Goal: Find specific page/section: Find specific page/section

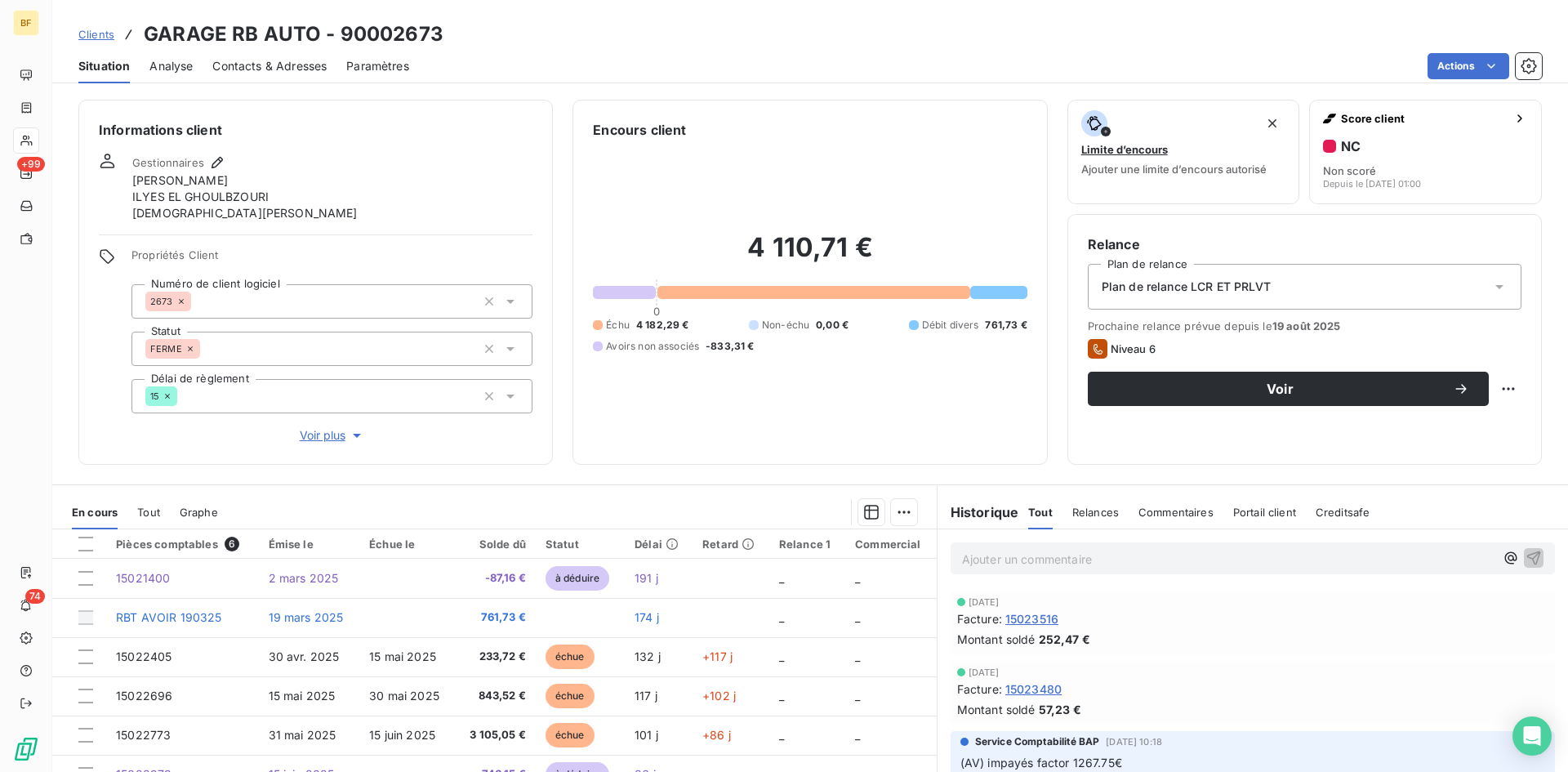
scroll to position [163, 0]
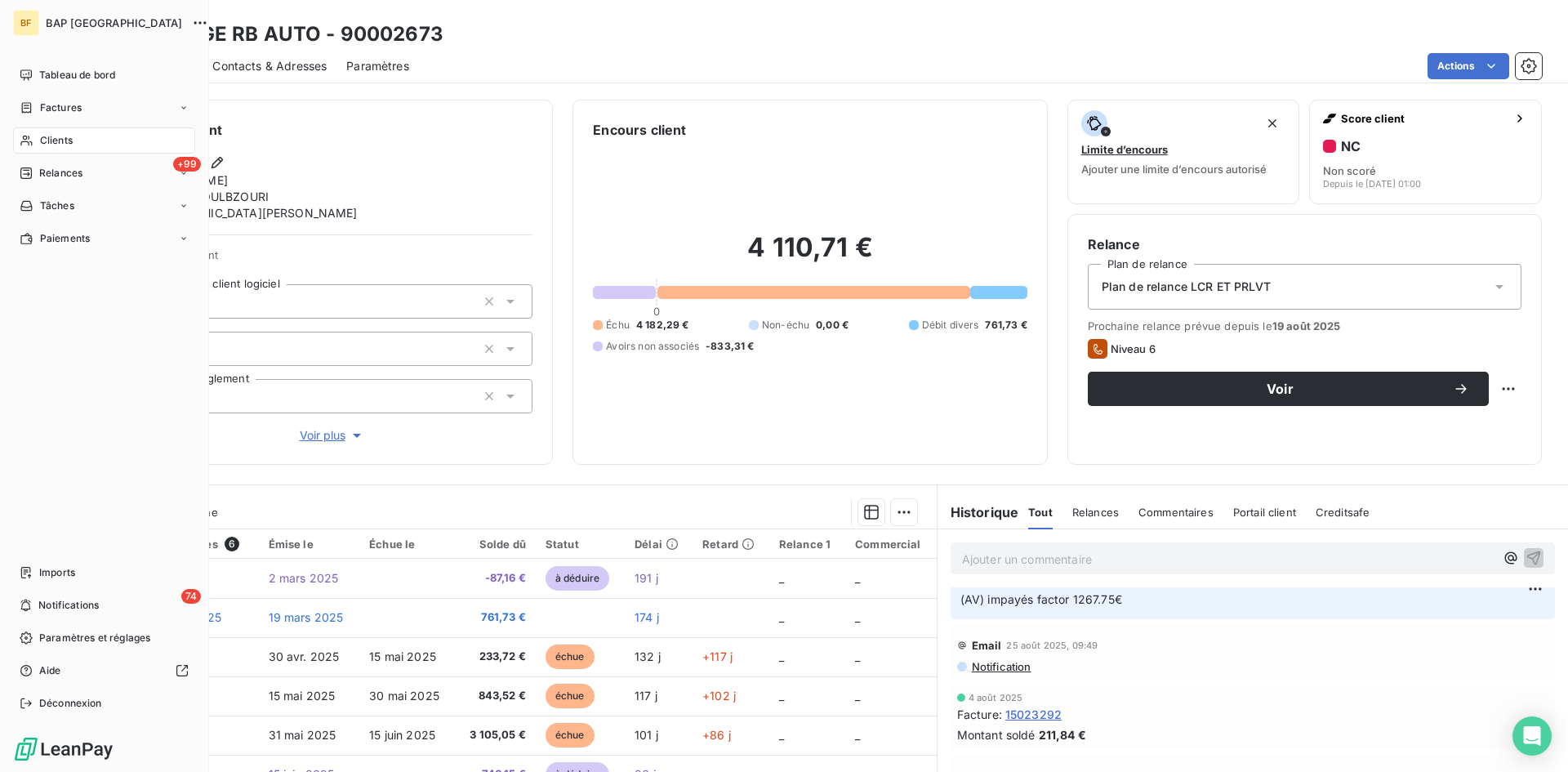
click at [53, 137] on span "Clients" at bounding box center [57, 140] width 33 height 15
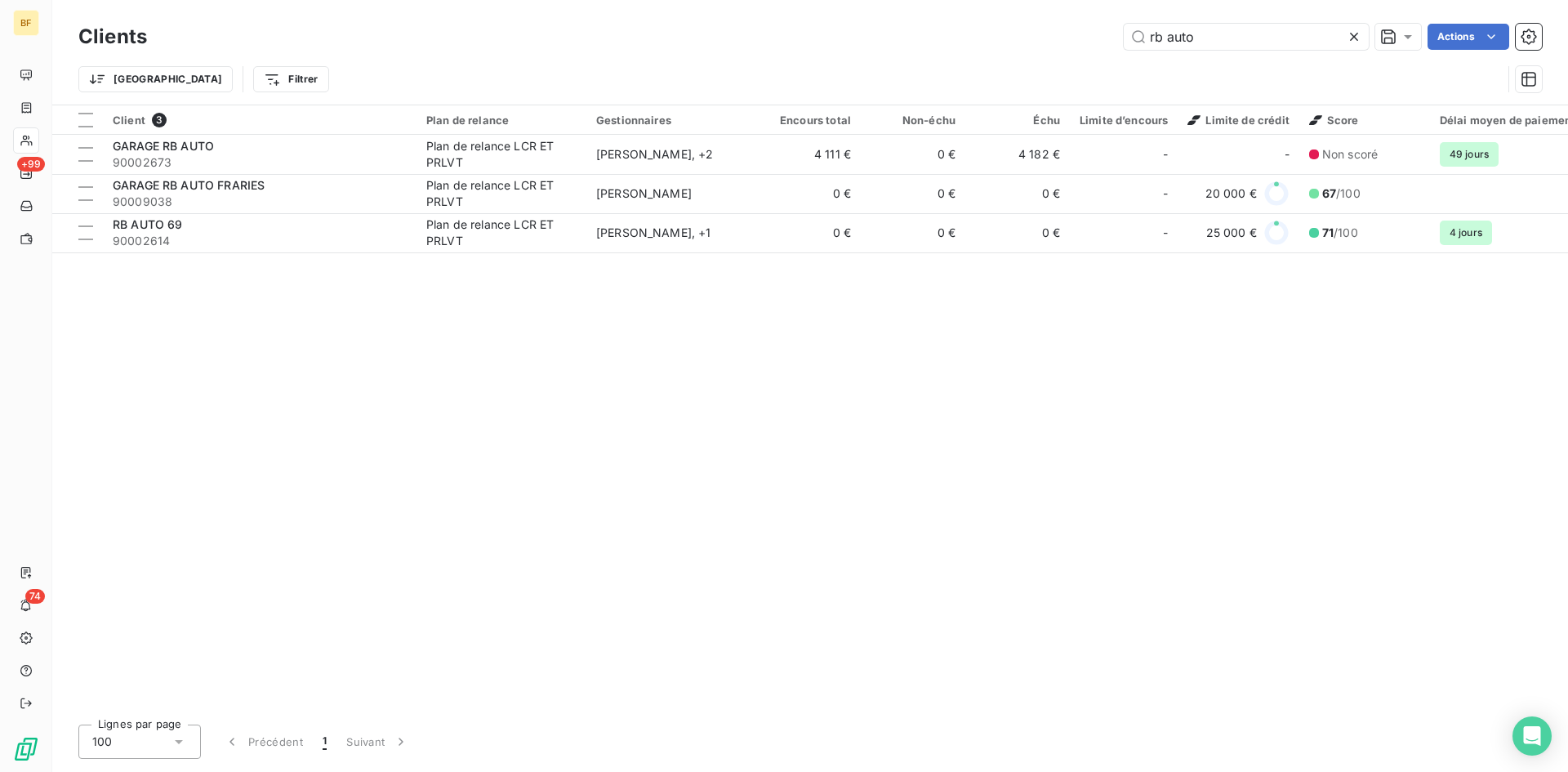
drag, startPoint x: 1230, startPoint y: 40, endPoint x: 1039, endPoint y: 40, distance: 191.0
click at [1039, 40] on div "rb auto Actions" at bounding box center [854, 37] width 1375 height 26
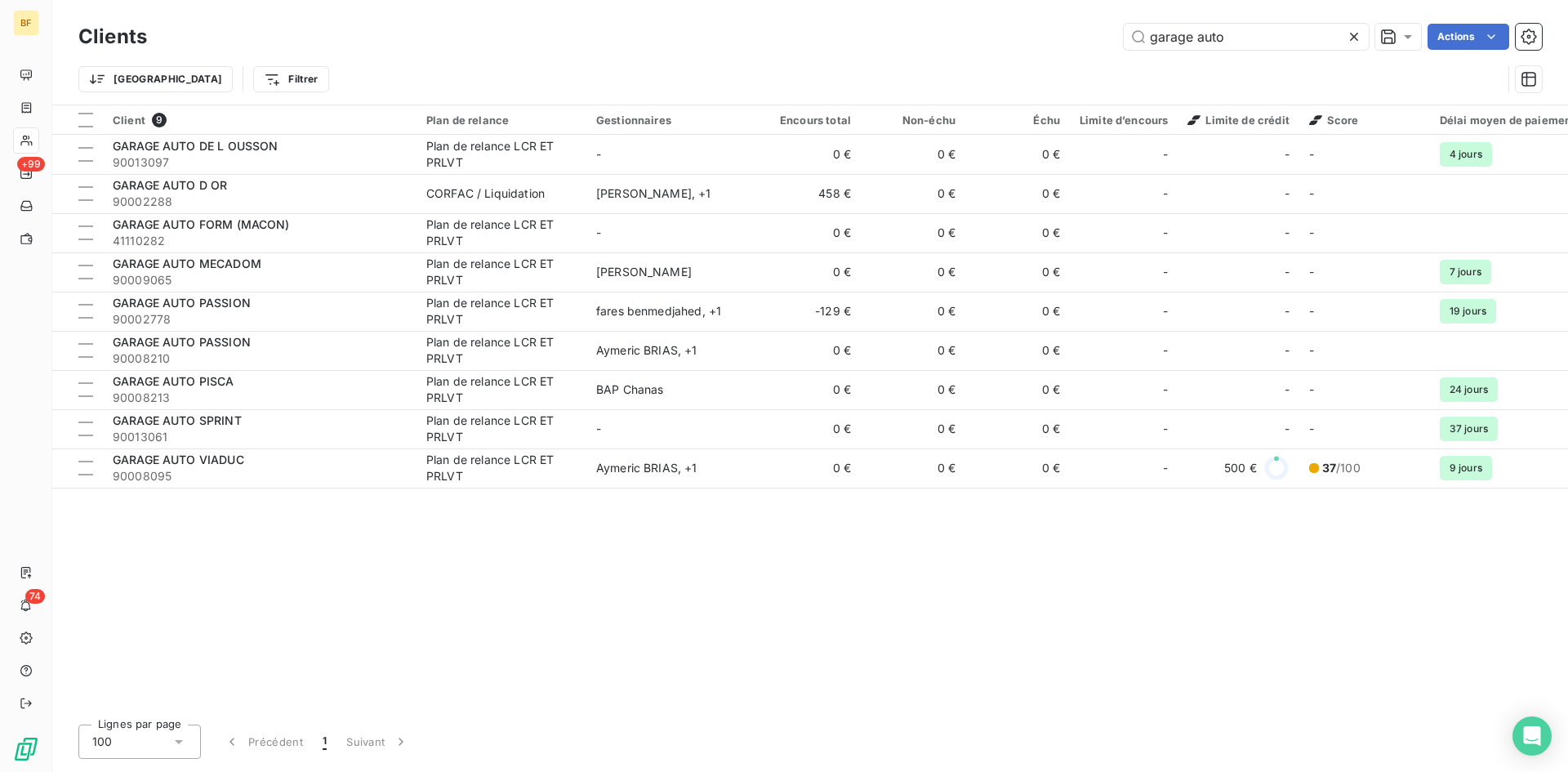
type input "garage auto"
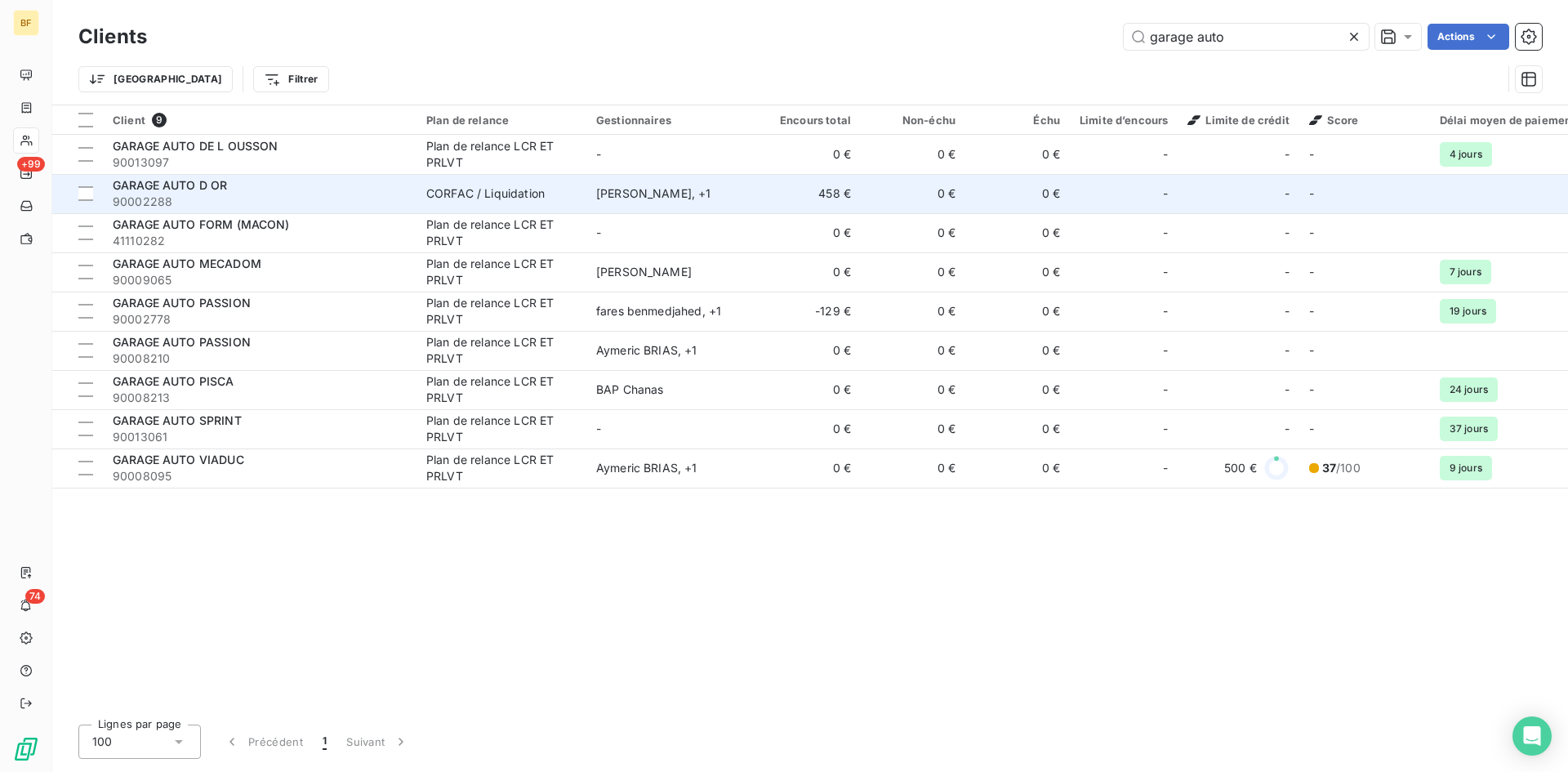
click at [392, 198] on span "90002288" at bounding box center [259, 202] width 294 height 16
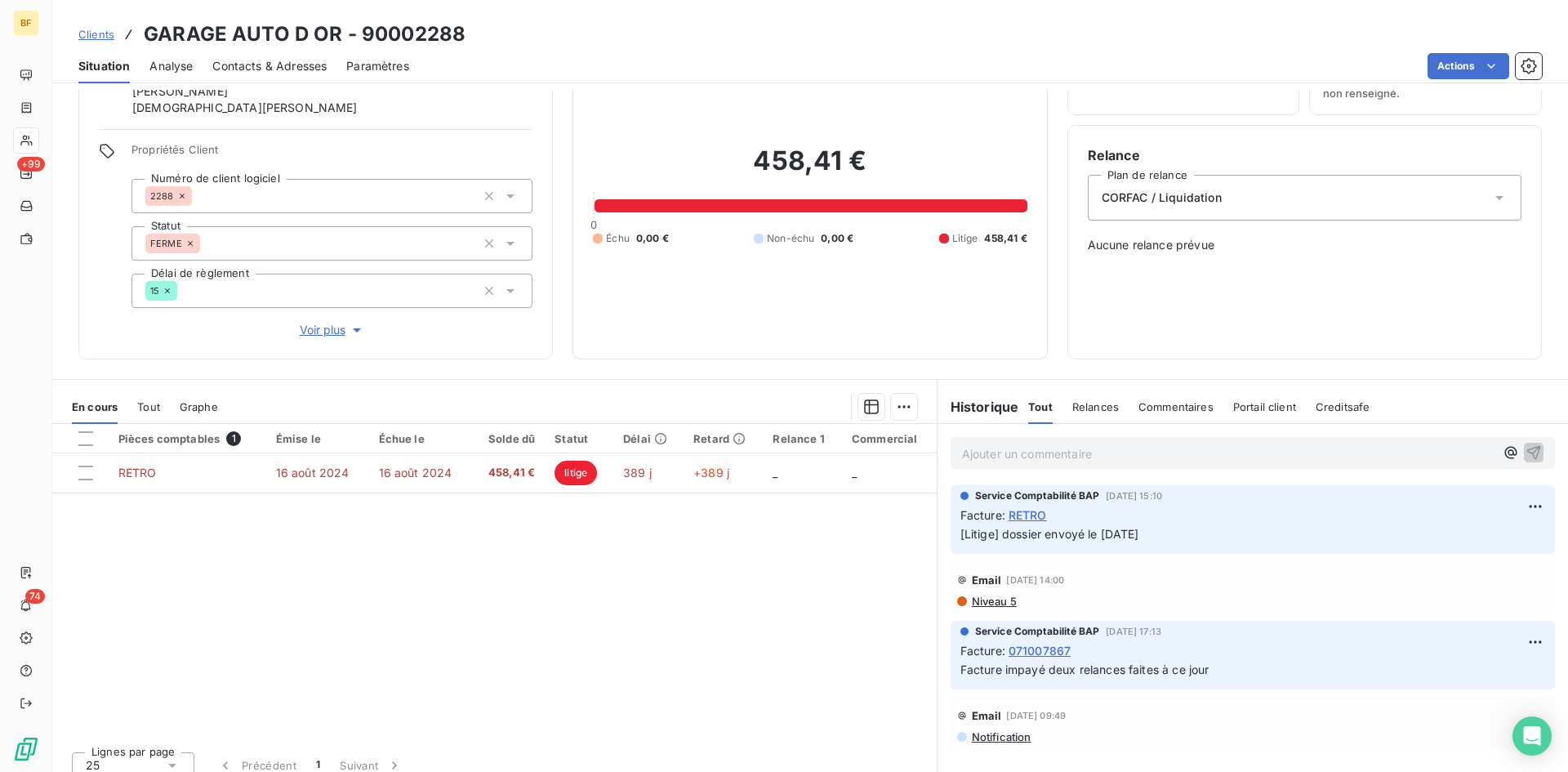
scroll to position [104, 0]
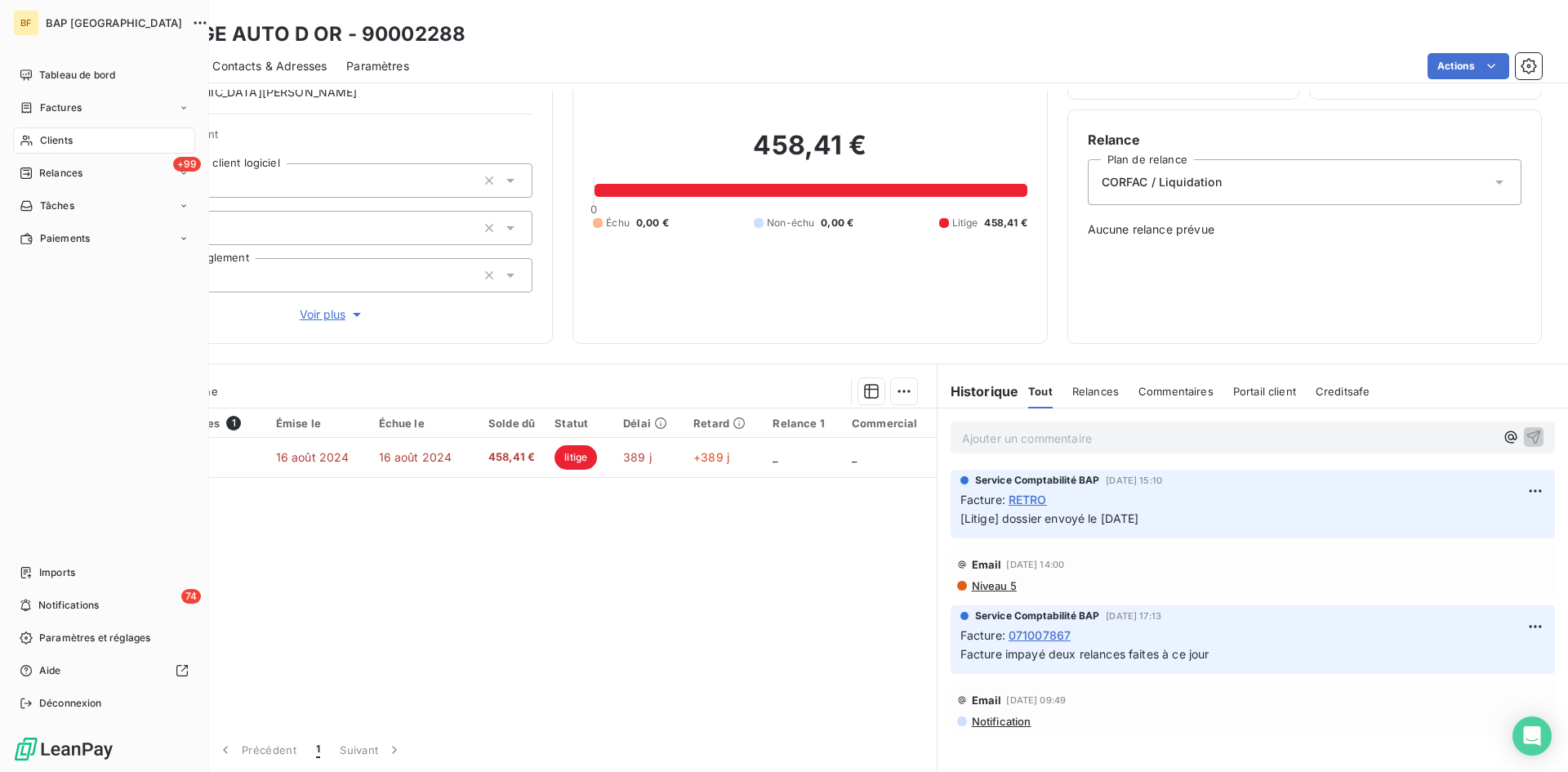
click at [63, 141] on span "Clients" at bounding box center [57, 140] width 33 height 15
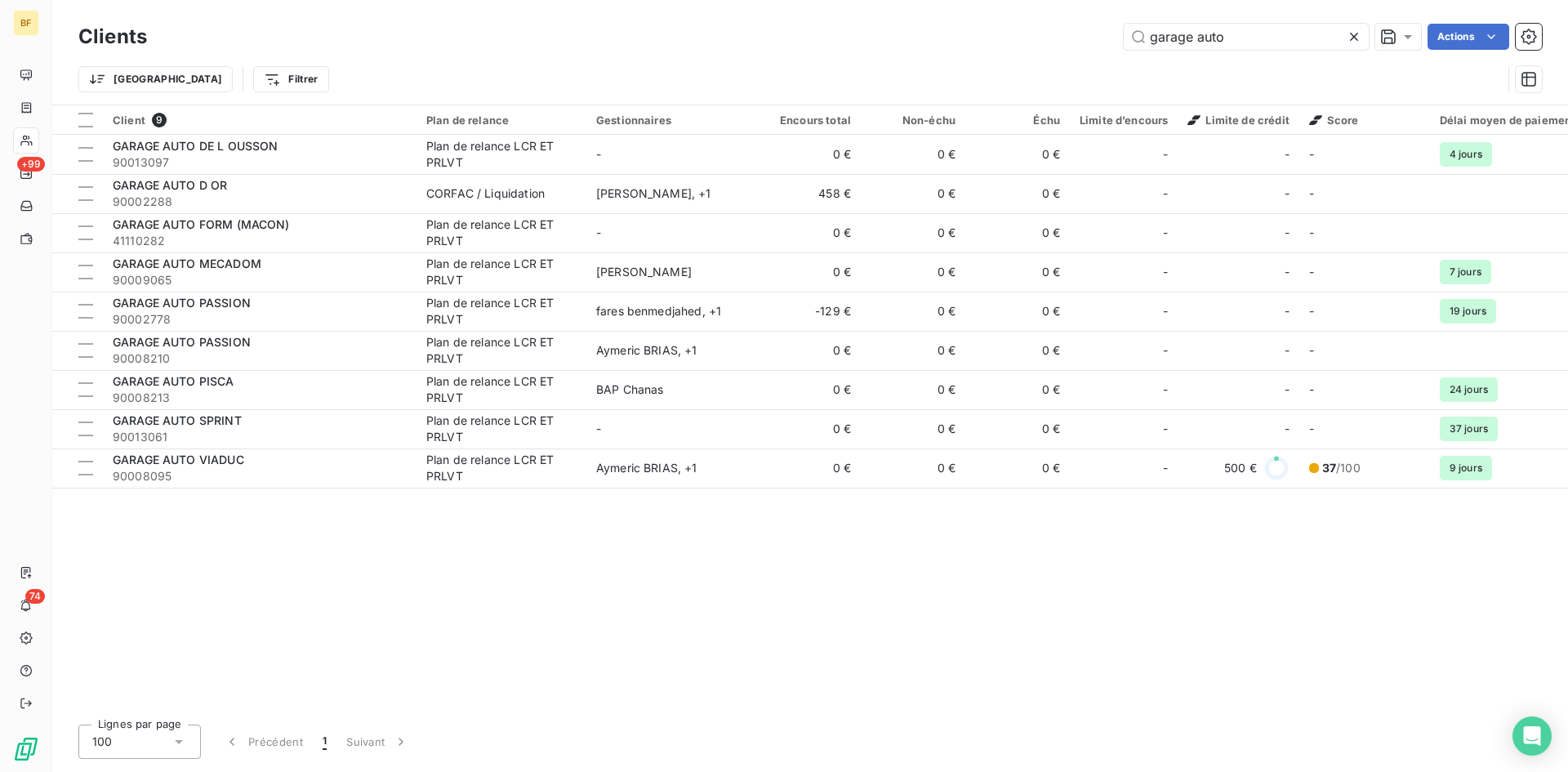
drag, startPoint x: 1237, startPoint y: 39, endPoint x: 831, endPoint y: 2, distance: 407.7
click at [836, 5] on div "Clients garage auto Actions Trier Filtrer" at bounding box center [810, 52] width 1515 height 104
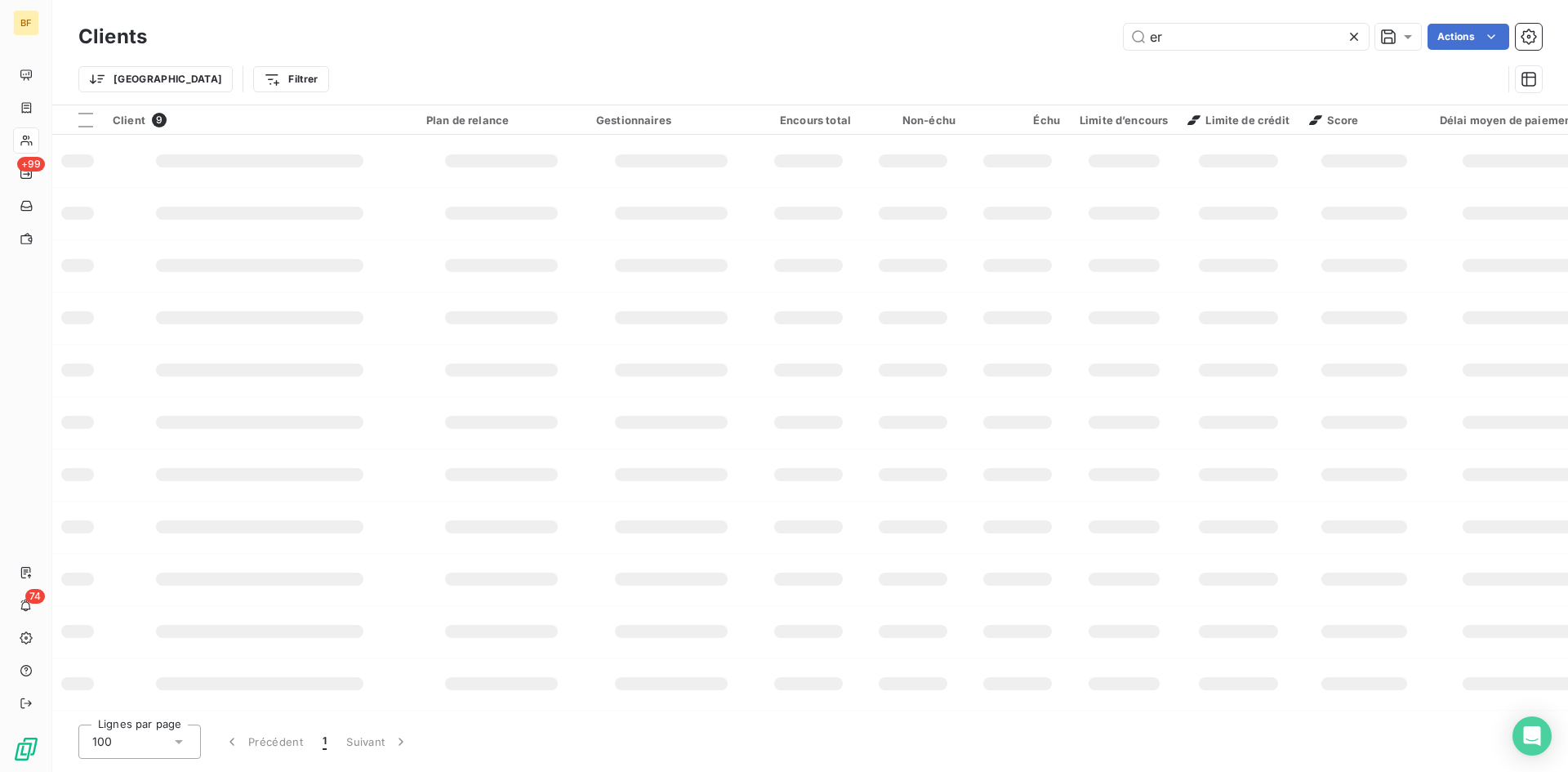
type input "e"
type input "hermes"
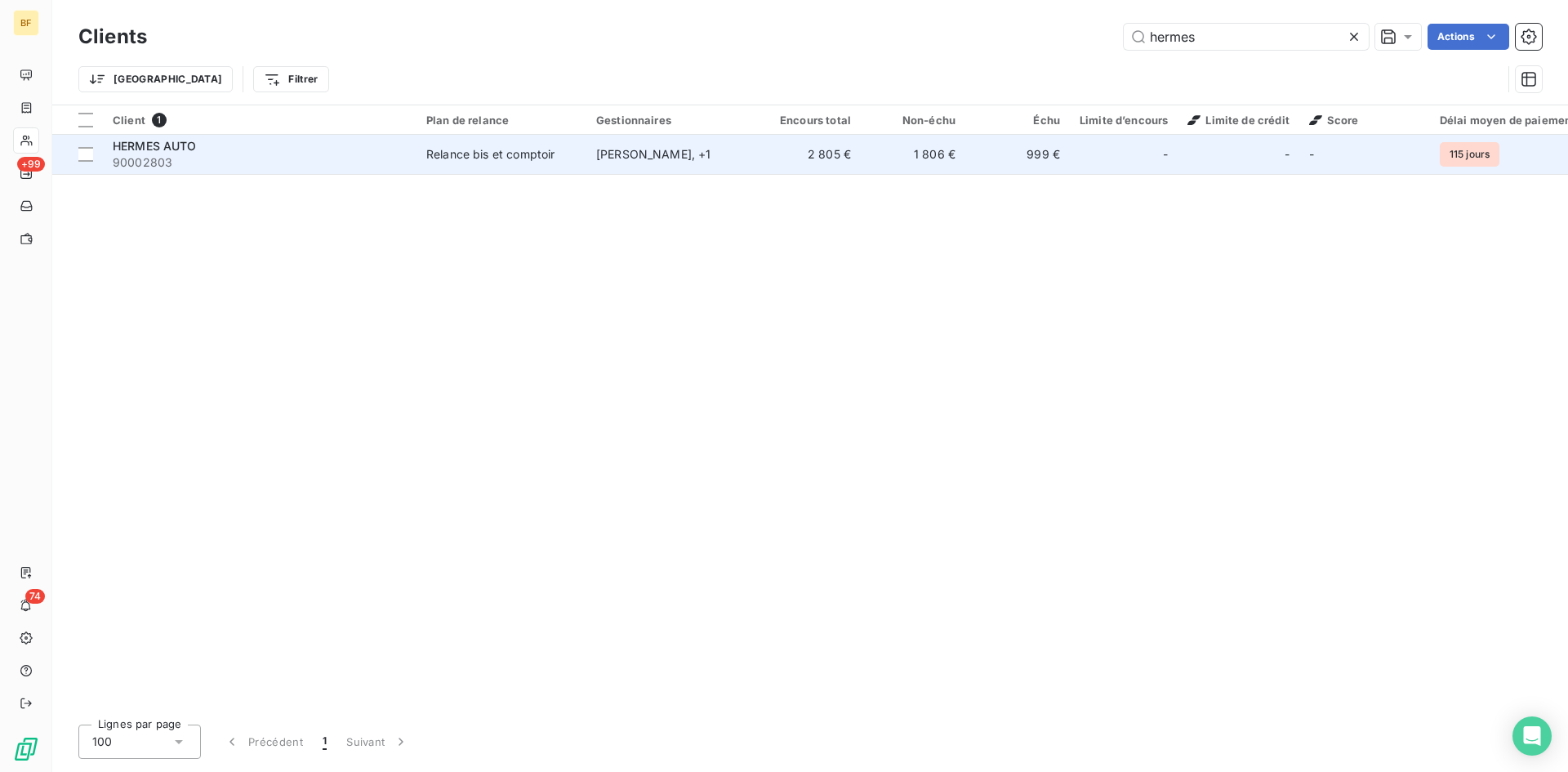
click at [264, 158] on span "90002803" at bounding box center [259, 163] width 294 height 16
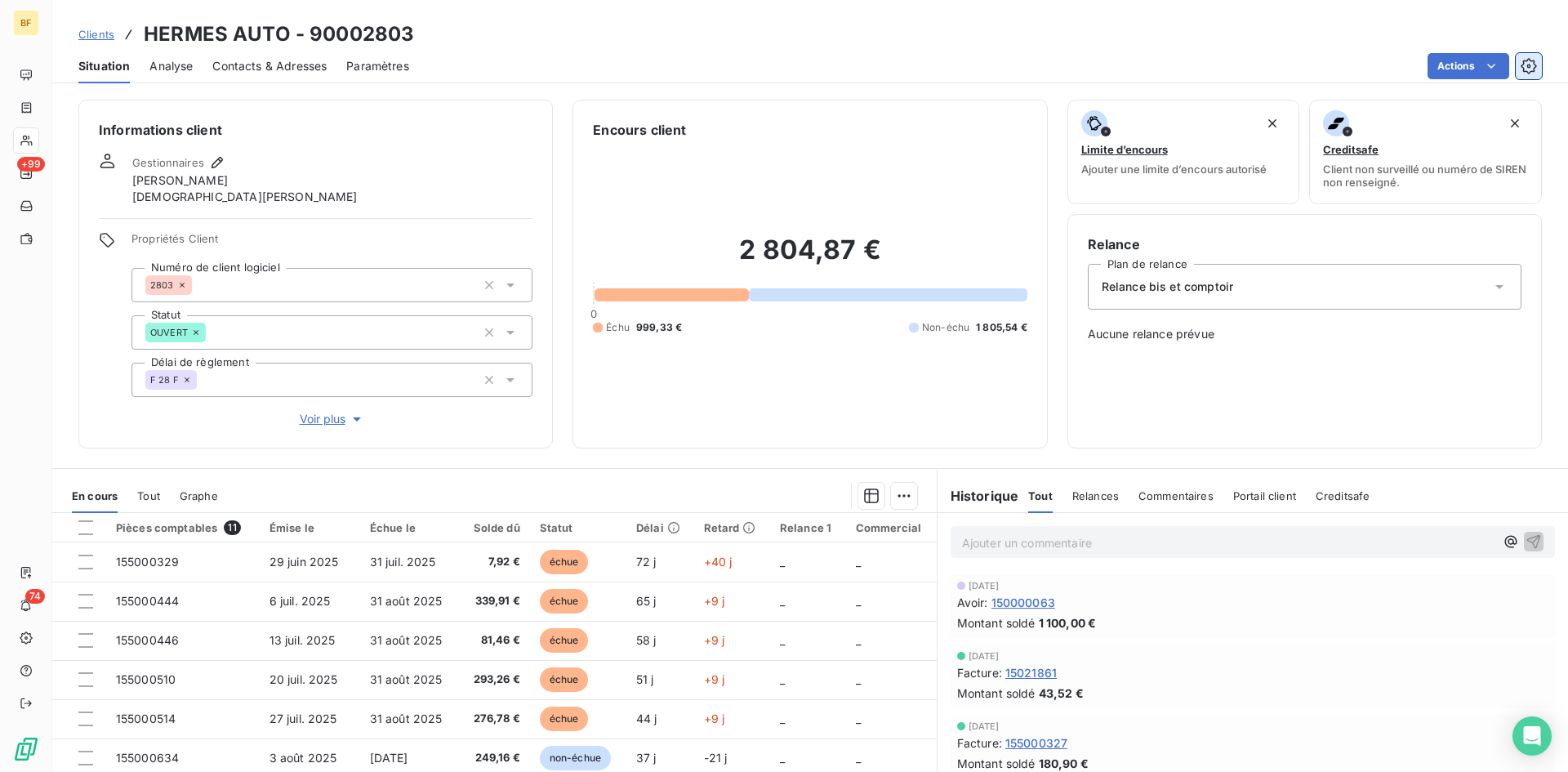
click at [1529, 71] on icon "button" at bounding box center [1529, 67] width 16 height 16
click at [1458, 63] on html "BF +99 74 Clients HERMES AUTO - 90002803 Situation Analyse Contacts & Adresses …" at bounding box center [784, 386] width 1568 height 772
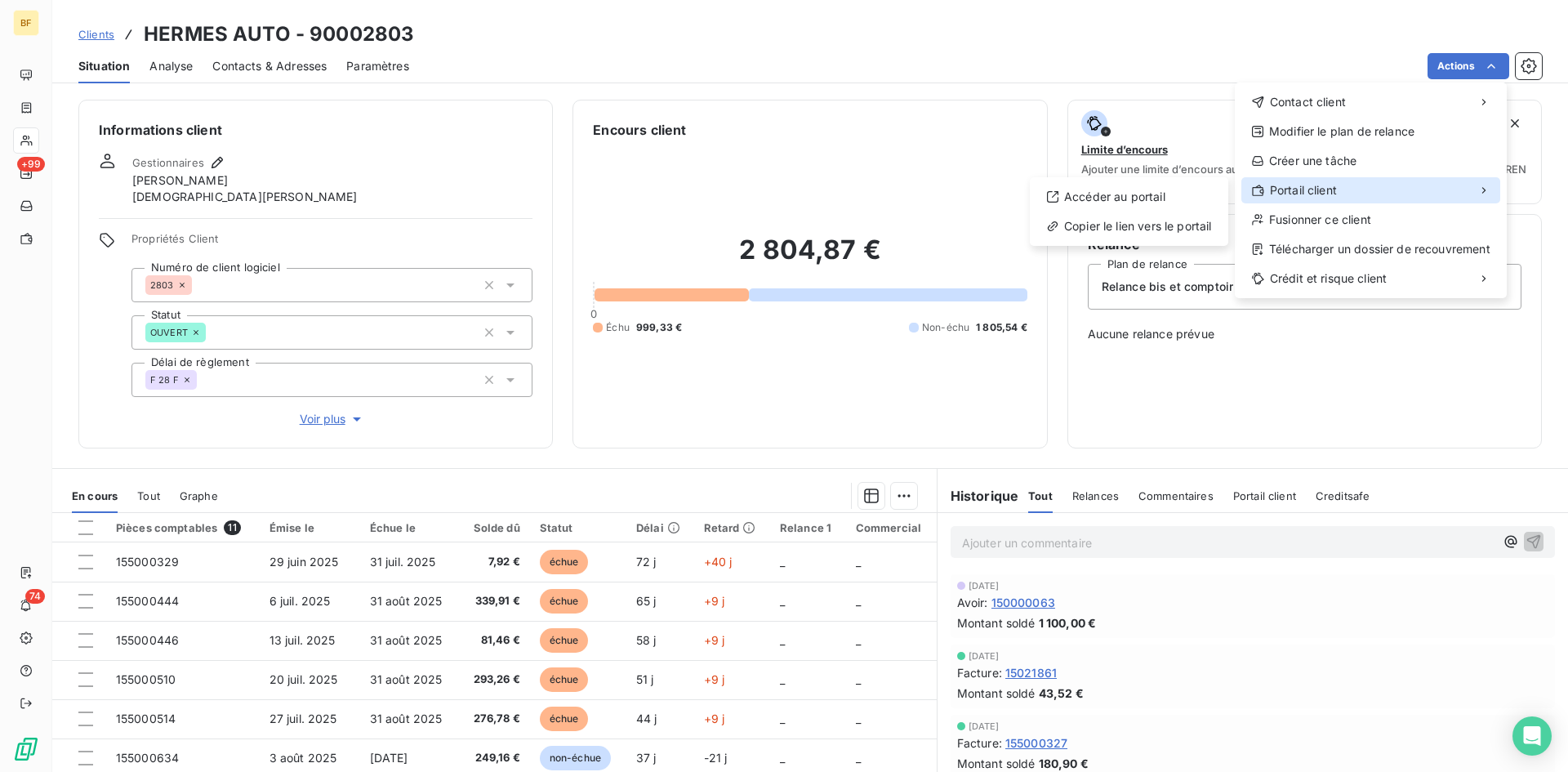
click at [1379, 195] on div "Portail client" at bounding box center [1370, 191] width 259 height 26
click at [1311, 194] on span "Portail client" at bounding box center [1304, 191] width 67 height 16
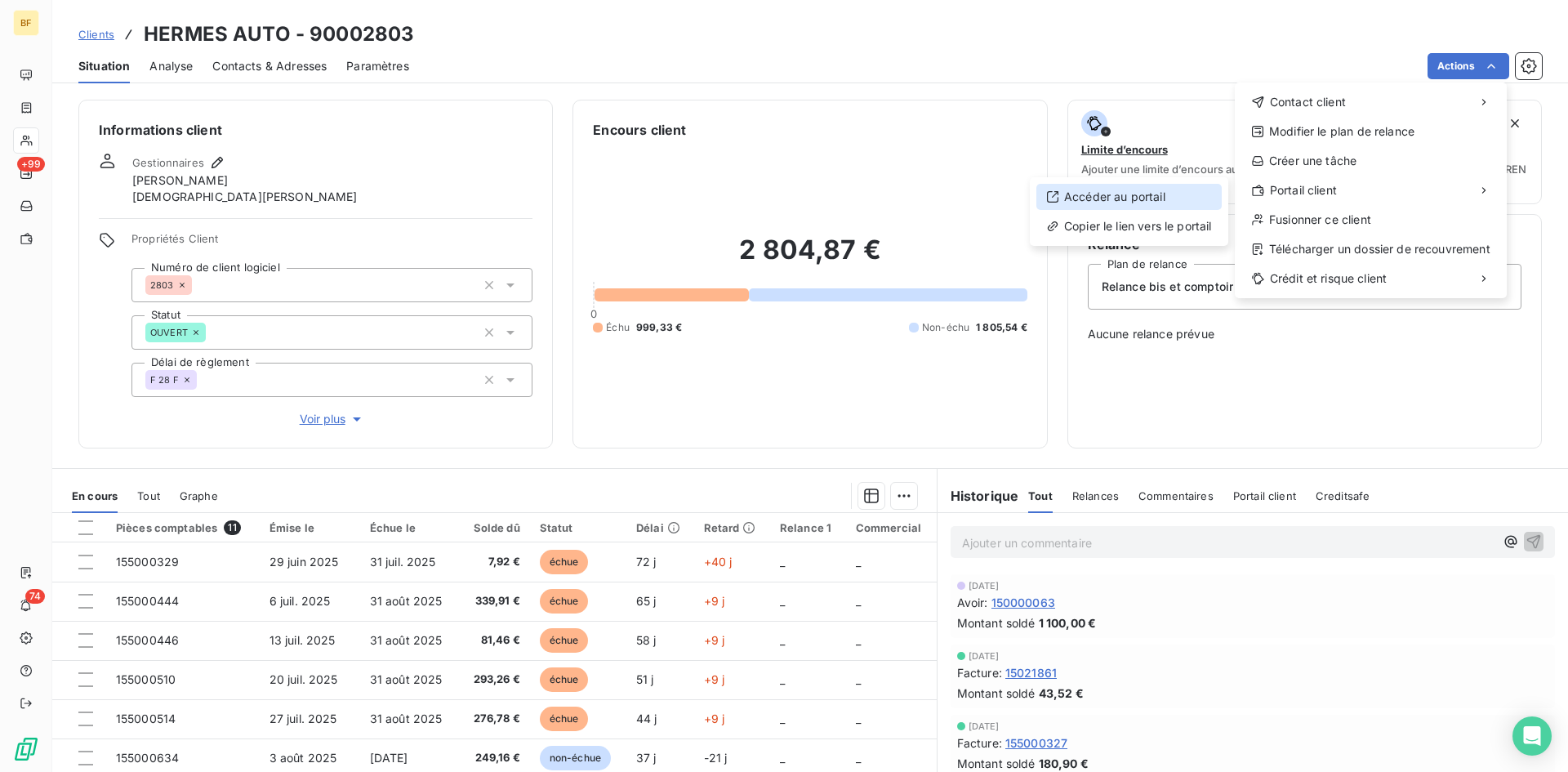
click at [1095, 199] on div "Accéder au portail" at bounding box center [1129, 197] width 186 height 26
